Goal: Check status

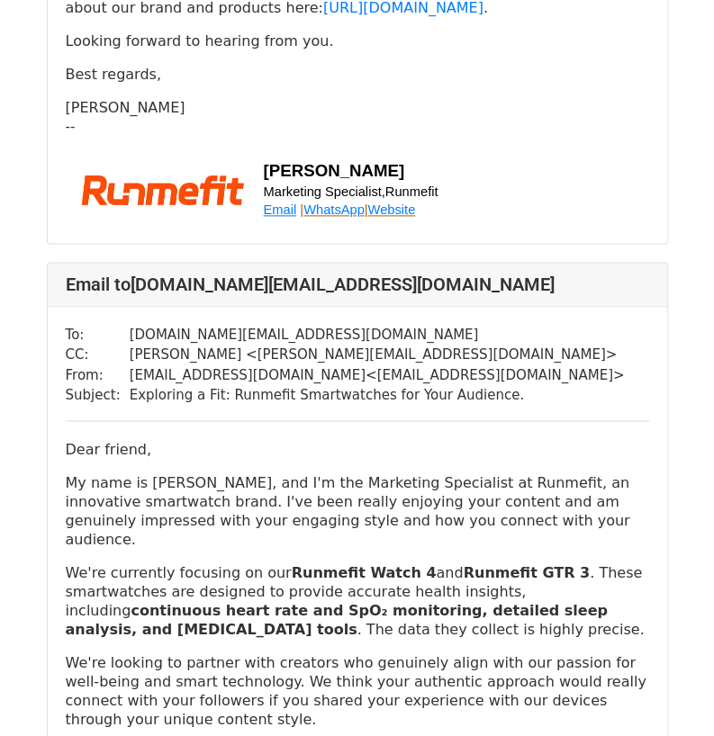
scroll to position [990, 0]
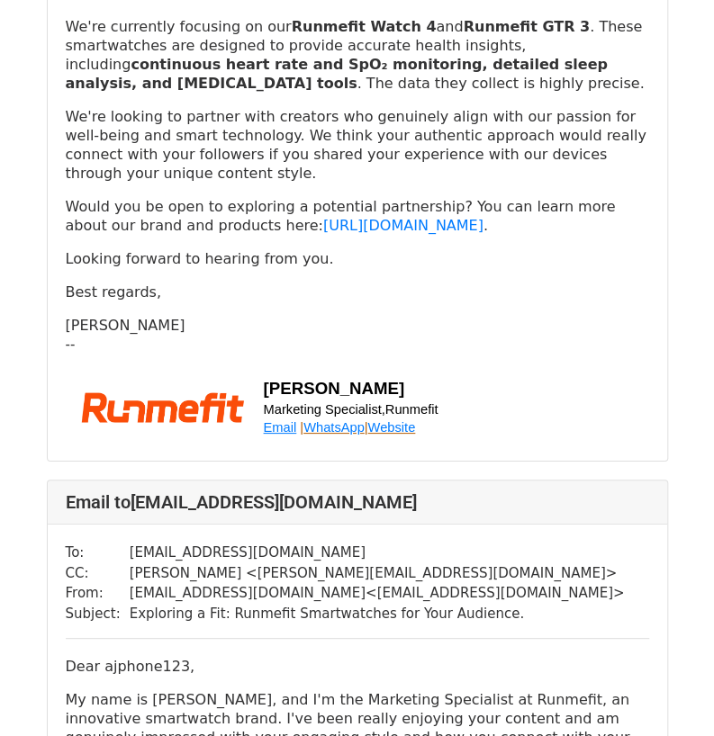
scroll to position [1620, 0]
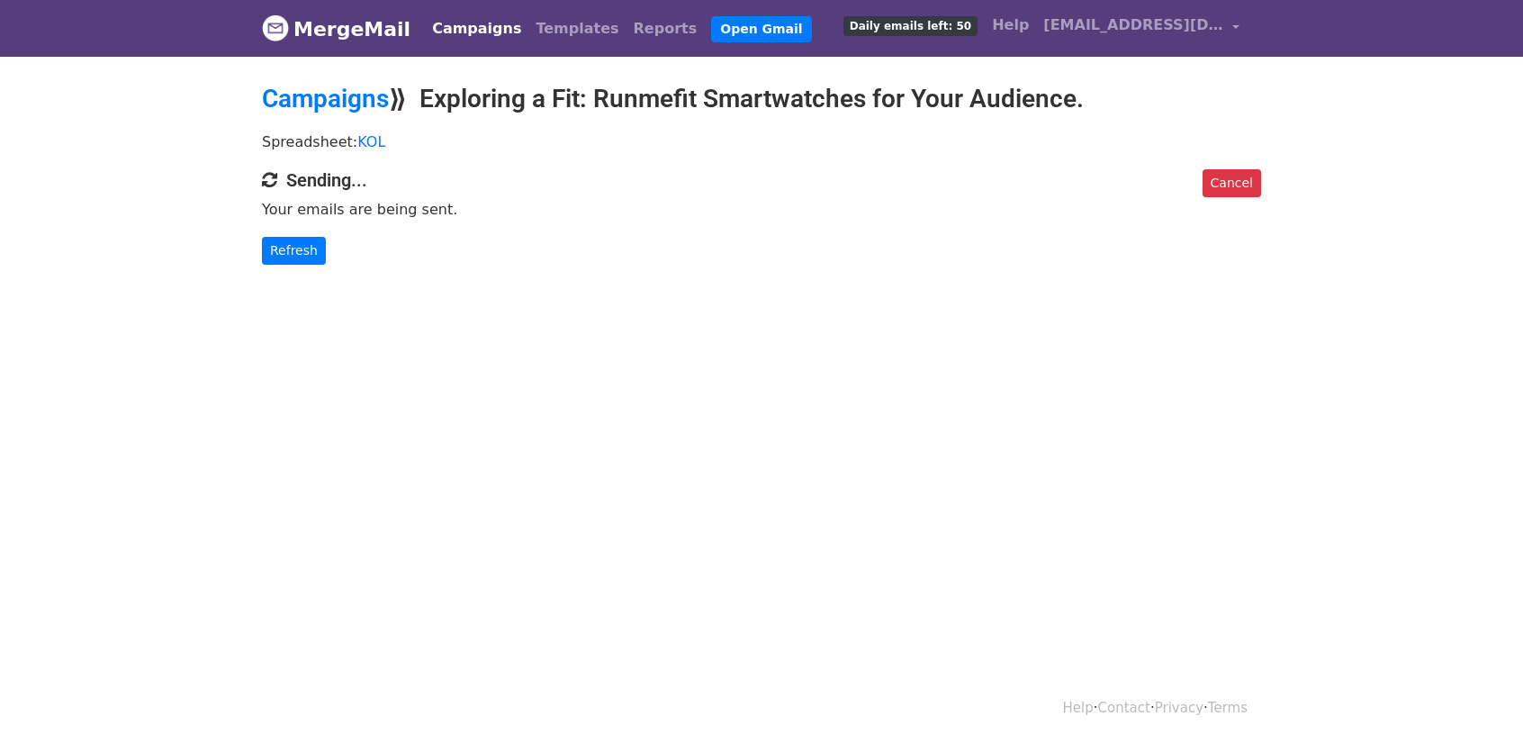
click at [1185, 530] on html "MergeMail Campaigns Templates Reports Open Gmail Daily emails left: 50 Help mar…" at bounding box center [761, 371] width 1523 height 743
click at [90, 359] on html "MergeMail Campaigns Templates Reports Open Gmail Daily emails left: 50 Help mar…" at bounding box center [761, 371] width 1523 height 743
click at [308, 250] on link "Refresh" at bounding box center [294, 251] width 64 height 28
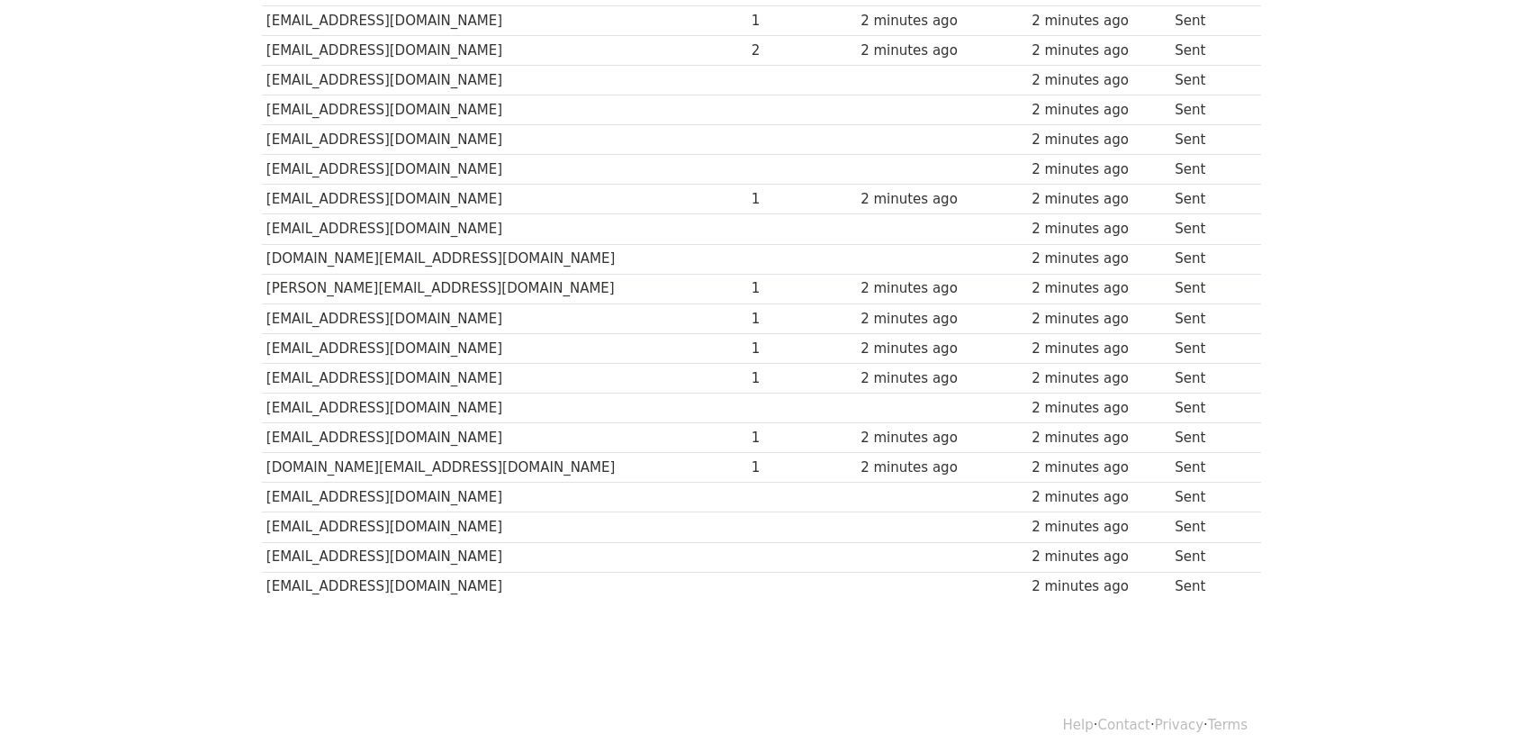
scroll to position [1130, 0]
